Goal: Task Accomplishment & Management: Use online tool/utility

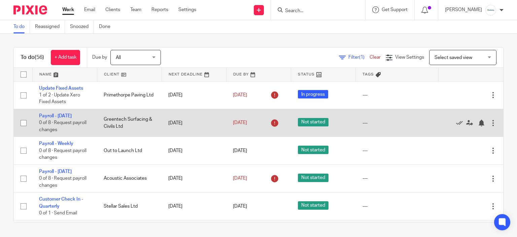
scroll to position [34, 0]
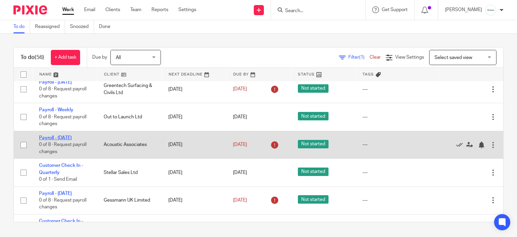
drag, startPoint x: 61, startPoint y: 135, endPoint x: 55, endPoint y: 137, distance: 5.6
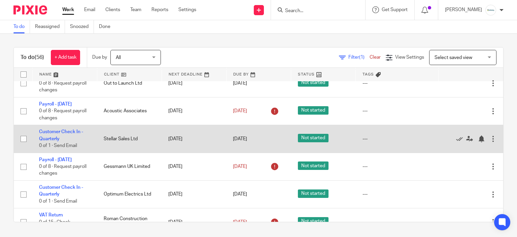
scroll to position [101, 0]
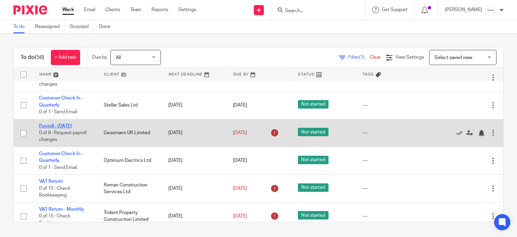
drag, startPoint x: 60, startPoint y: 124, endPoint x: 52, endPoint y: 126, distance: 8.2
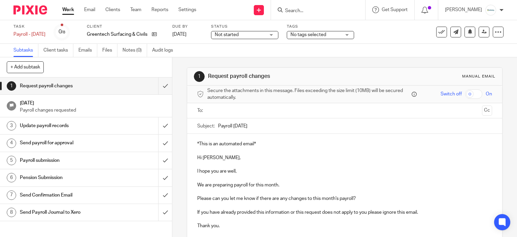
click at [219, 110] on input "text" at bounding box center [345, 111] width 270 height 8
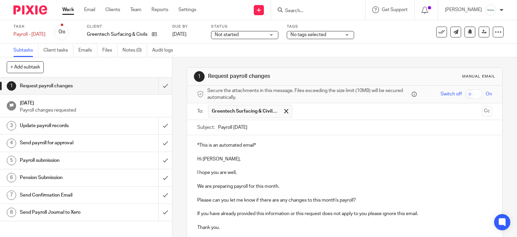
scroll to position [78, 0]
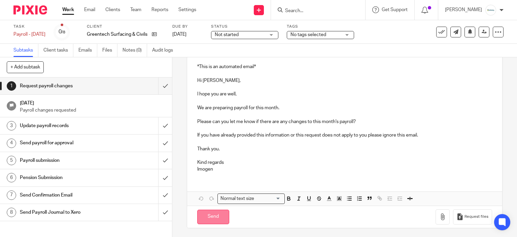
click at [203, 222] on input "Send" at bounding box center [213, 216] width 32 height 14
type input "Sent"
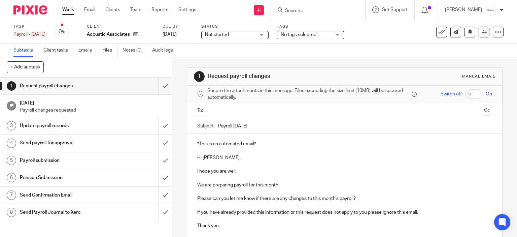
click at [243, 107] on input "text" at bounding box center [345, 111] width 270 height 8
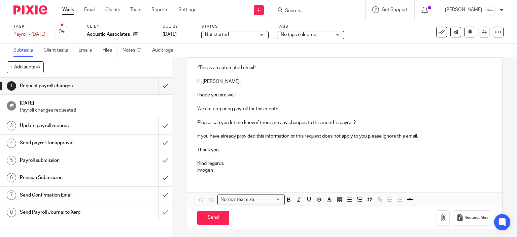
scroll to position [78, 0]
drag, startPoint x: 209, startPoint y: 213, endPoint x: 257, endPoint y: 136, distance: 91.1
click at [209, 213] on input "Send" at bounding box center [213, 216] width 32 height 14
type input "Sent"
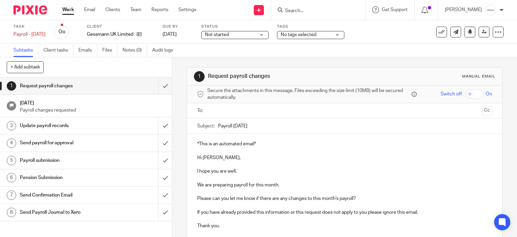
click at [241, 113] on input "text" at bounding box center [345, 111] width 270 height 8
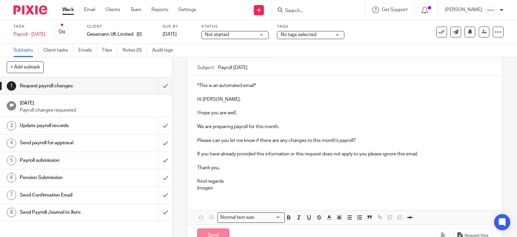
scroll to position [78, 0]
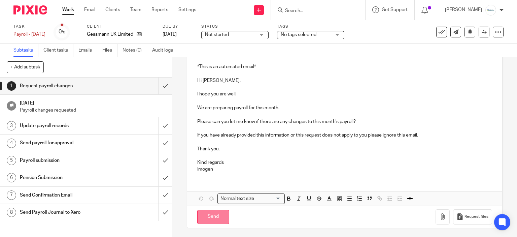
click at [210, 216] on input "Send" at bounding box center [213, 216] width 32 height 14
type input "Sent"
